Goal: Task Accomplishment & Management: Use online tool/utility

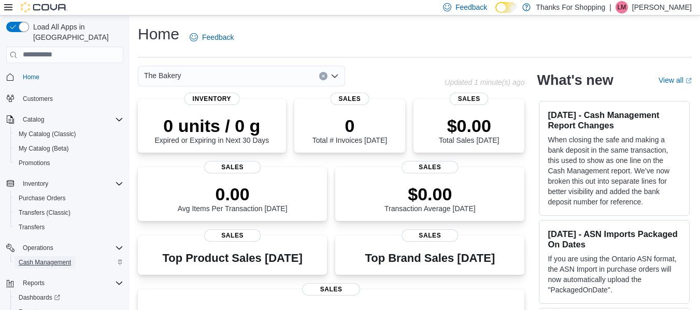
click at [66, 259] on span "Cash Management" at bounding box center [45, 263] width 52 height 8
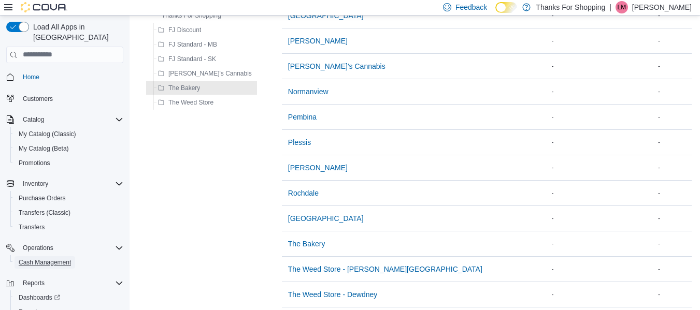
scroll to position [295, 0]
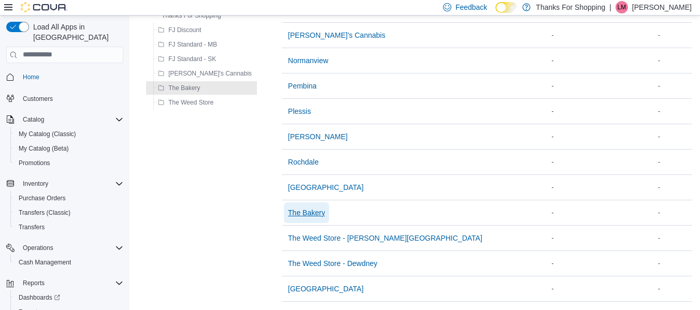
click at [288, 208] on span "The Bakery" at bounding box center [306, 213] width 37 height 10
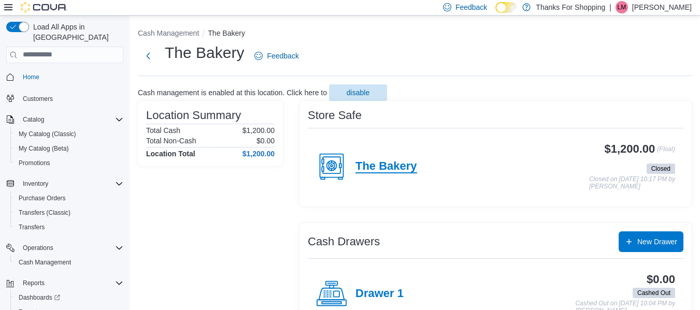
click at [390, 162] on h4 "The Bakery" at bounding box center [386, 166] width 62 height 13
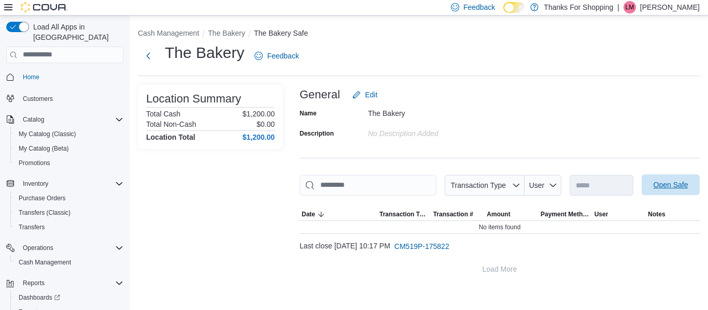
click at [670, 186] on span "Open Safe" at bounding box center [670, 185] width 35 height 10
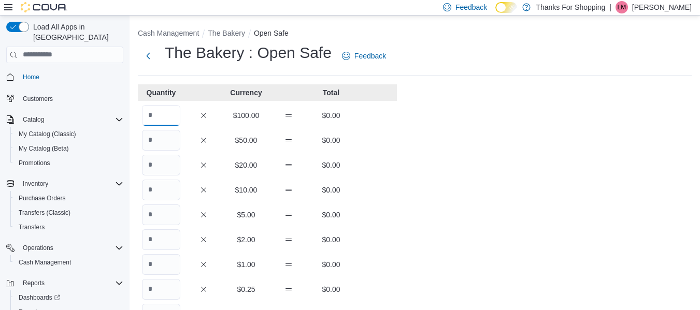
click at [154, 117] on input "Quantity" at bounding box center [161, 115] width 38 height 21
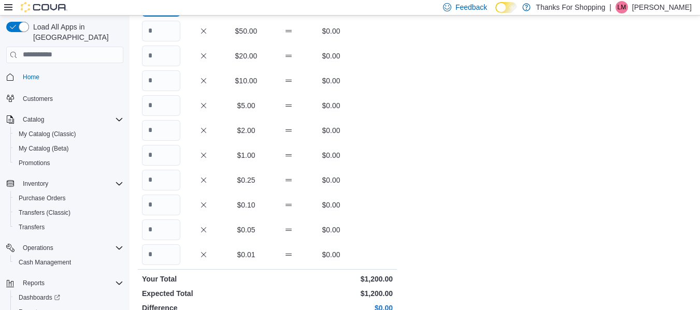
scroll to position [246, 0]
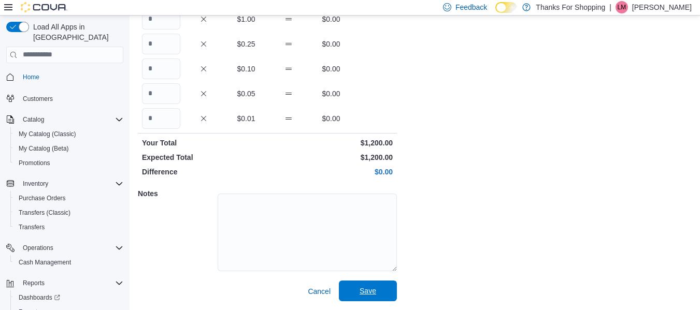
type input "**"
click at [383, 289] on span "Save" at bounding box center [368, 291] width 46 height 21
